Goal: Navigation & Orientation: Find specific page/section

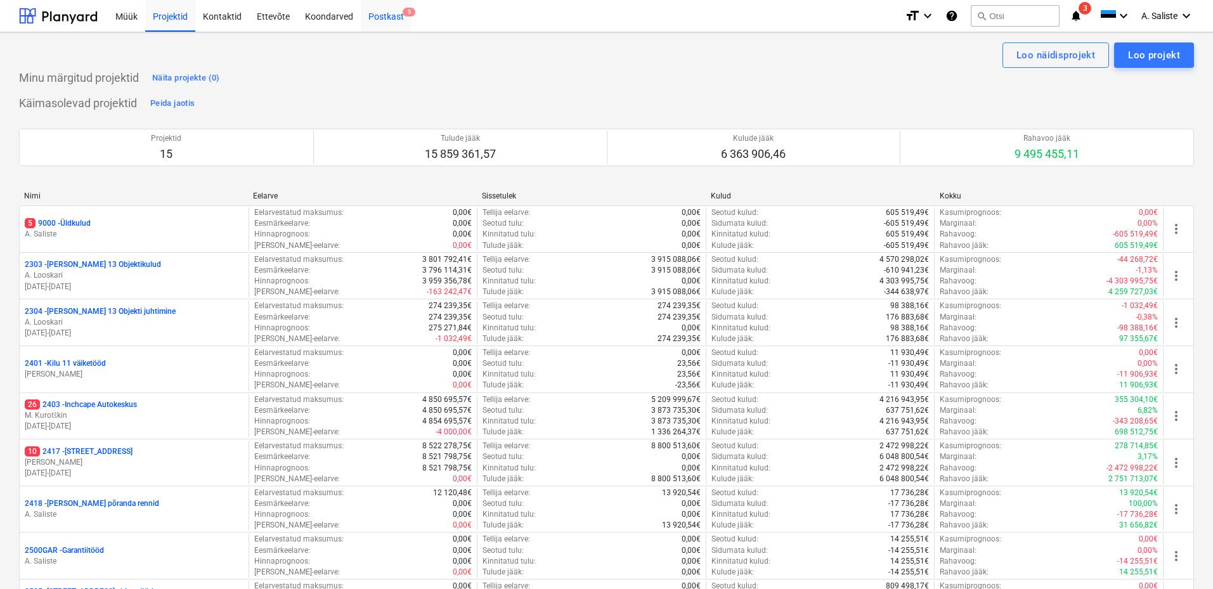
click at [382, 15] on div "Postkast 5" at bounding box center [386, 15] width 51 height 32
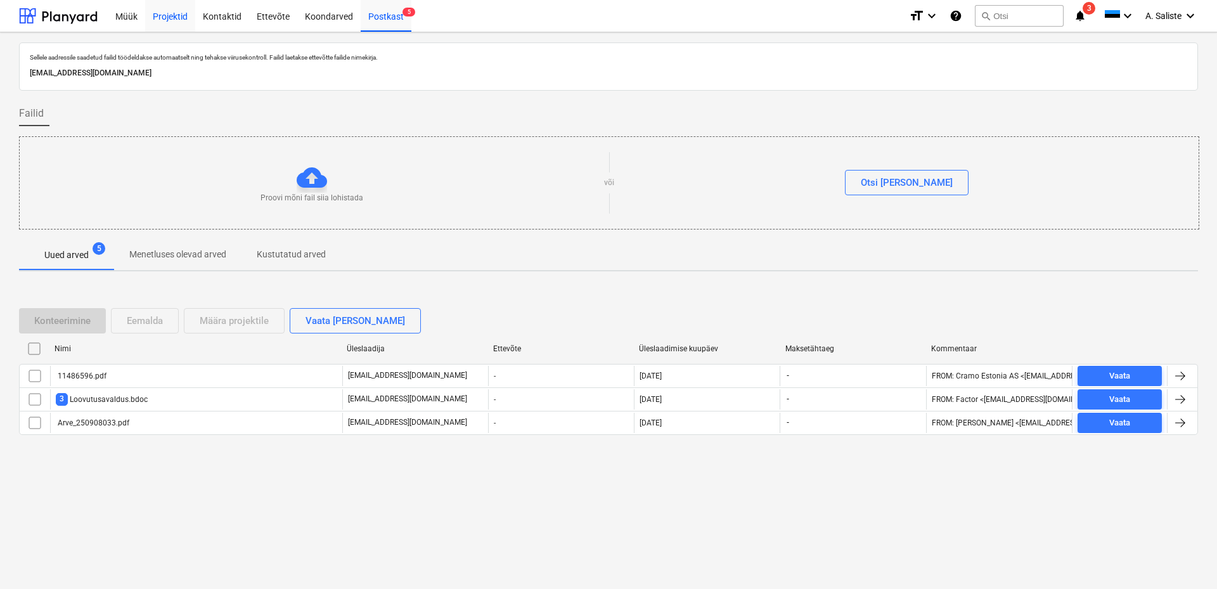
click at [176, 19] on div "Projektid" at bounding box center [170, 15] width 50 height 32
